Goal: Task Accomplishment & Management: Manage account settings

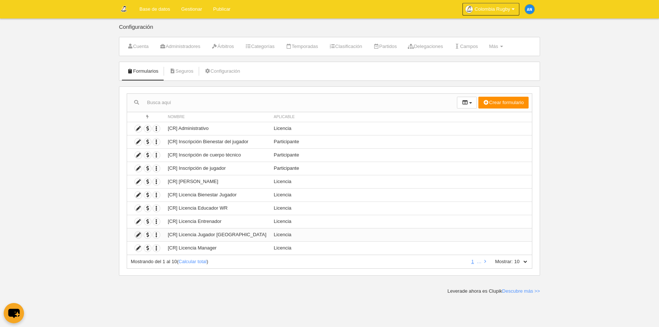
click at [139, 237] on icon at bounding box center [138, 235] width 7 height 7
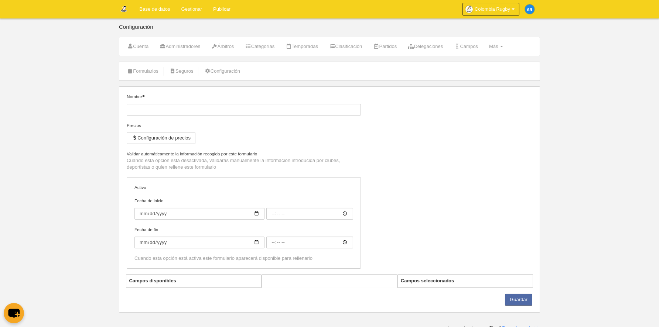
type input "[CR] Licencia Jugador [GEOGRAPHIC_DATA]"
checkbox input "true"
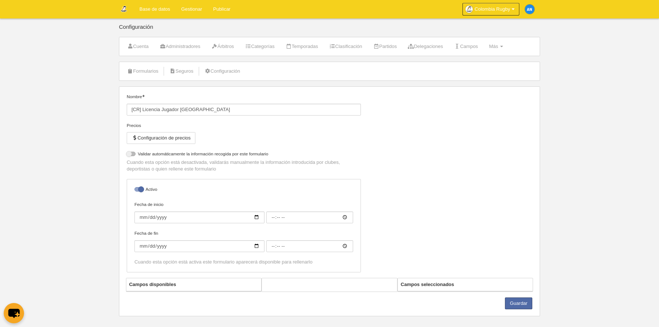
select select "selected"
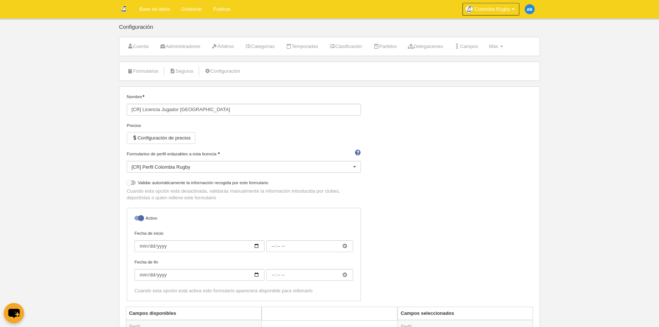
click at [134, 183] on div at bounding box center [131, 183] width 9 height 4
click at [132, 183] on input "checkbox" at bounding box center [129, 184] width 5 height 5
checkbox input "true"
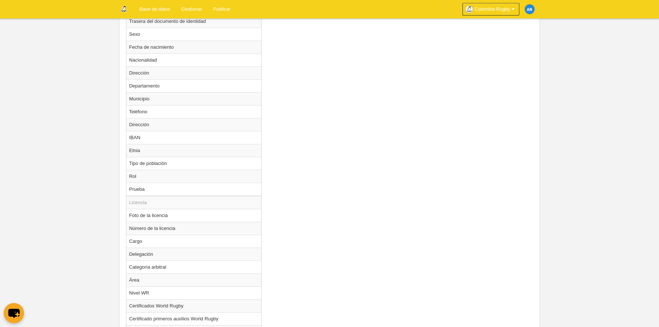
scroll to position [552, 0]
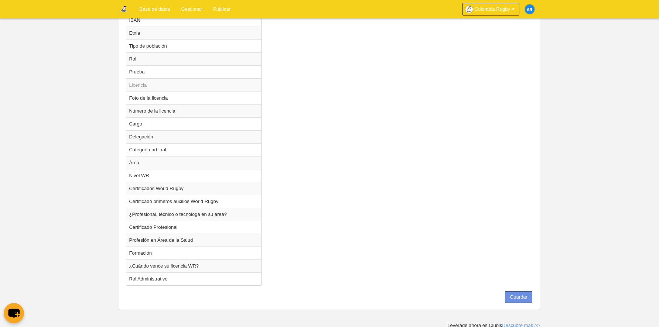
click at [526, 297] on button "Guardar" at bounding box center [518, 297] width 27 height 12
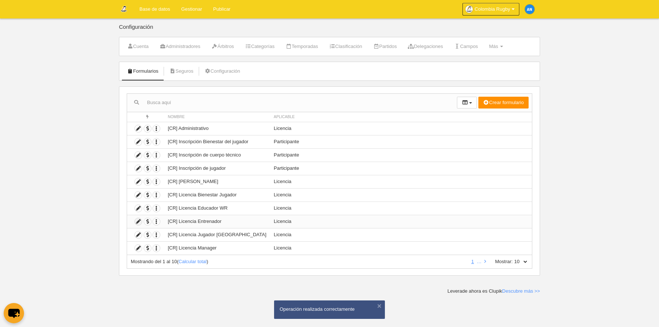
click at [138, 221] on icon at bounding box center [138, 221] width 7 height 7
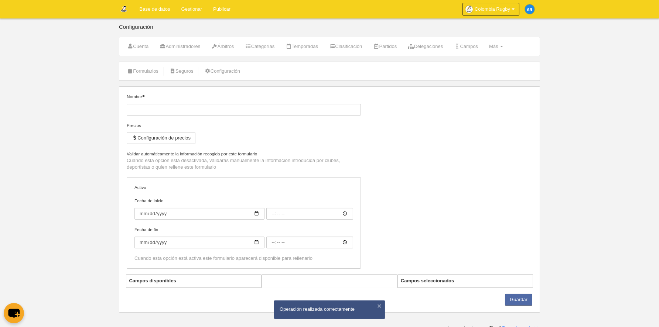
type input "[CR] Licencia Entrenador"
checkbox input "true"
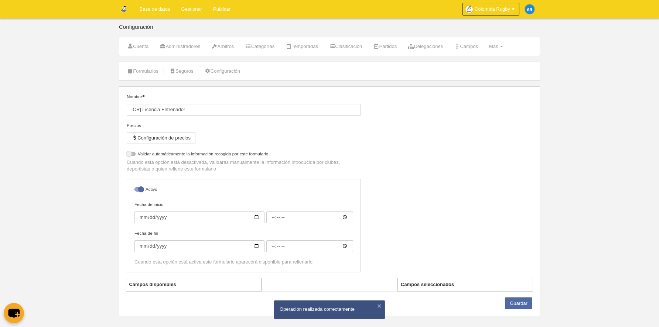
select select "selected"
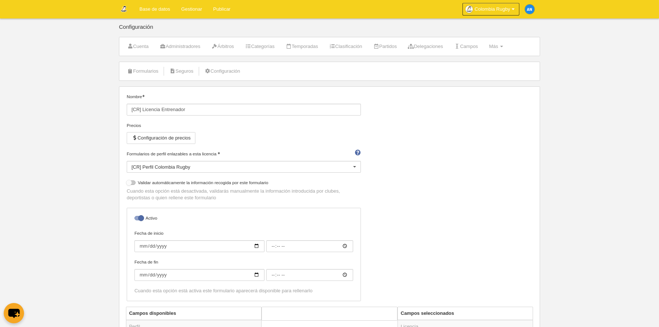
click at [131, 183] on div at bounding box center [131, 183] width 9 height 4
click at [131, 183] on input "checkbox" at bounding box center [129, 184] width 5 height 5
checkbox input "true"
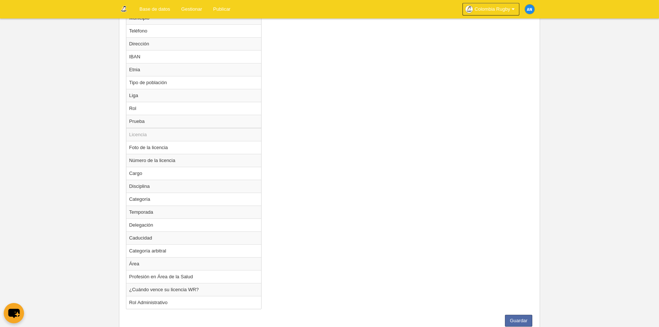
scroll to position [539, 0]
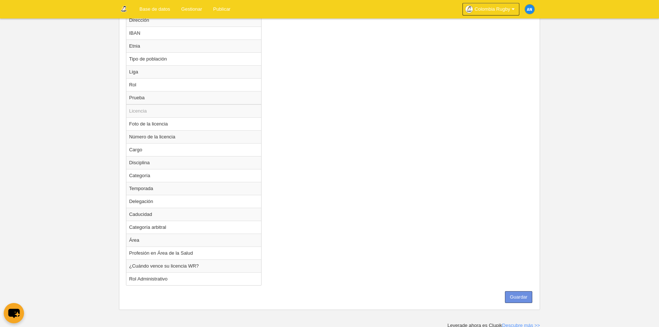
click at [517, 295] on button "Guardar" at bounding box center [518, 297] width 27 height 12
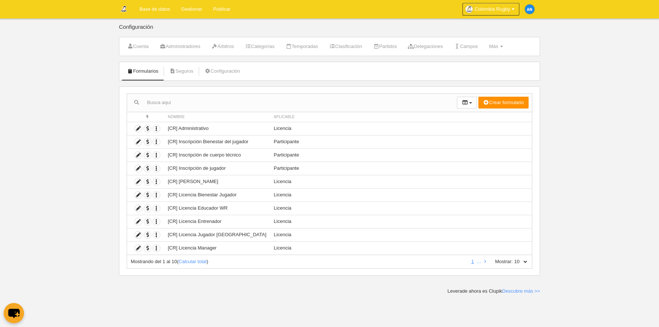
click at [195, 10] on link "Gestionar" at bounding box center [192, 9] width 32 height 18
